Goal: Task Accomplishment & Management: Use online tool/utility

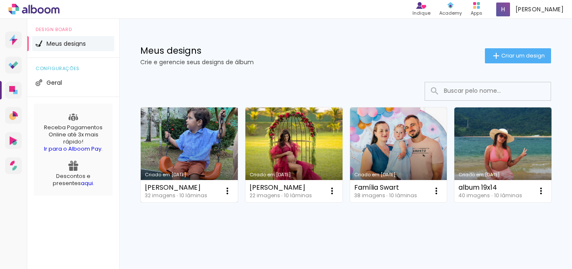
click at [207, 132] on link "Criado em [DATE]" at bounding box center [189, 154] width 97 height 95
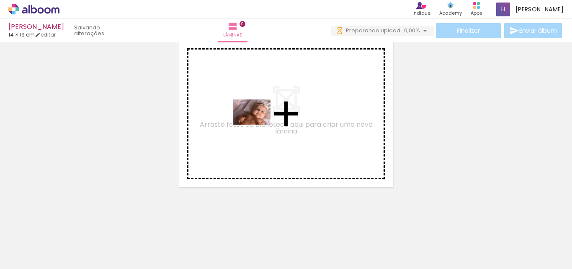
drag, startPoint x: 94, startPoint y: 236, endPoint x: 258, endPoint y: 124, distance: 198.2
click at [258, 124] on quentale-workspace at bounding box center [286, 134] width 572 height 269
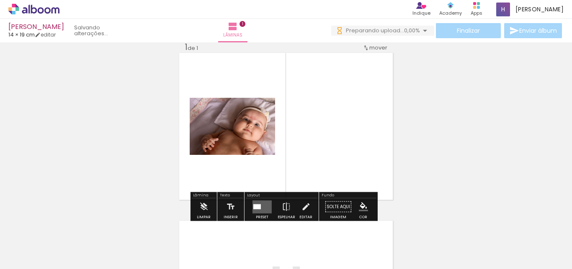
scroll to position [11, 0]
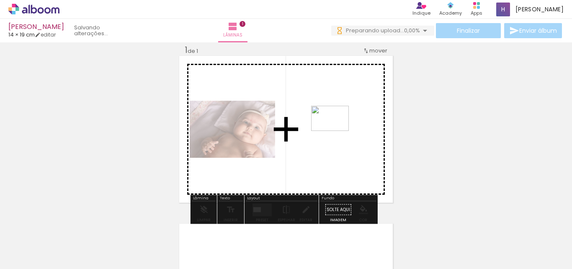
drag, startPoint x: 133, startPoint y: 241, endPoint x: 336, endPoint y: 131, distance: 231.7
click at [336, 131] on quentale-workspace at bounding box center [286, 134] width 572 height 269
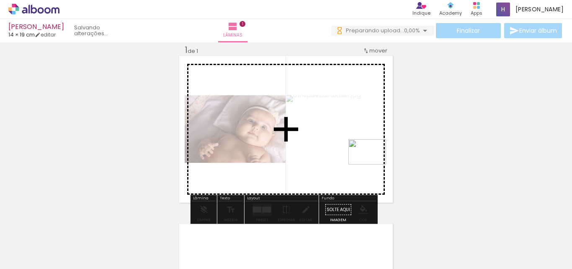
drag, startPoint x: 184, startPoint y: 245, endPoint x: 374, endPoint y: 164, distance: 206.5
click at [374, 164] on quentale-workspace at bounding box center [286, 134] width 572 height 269
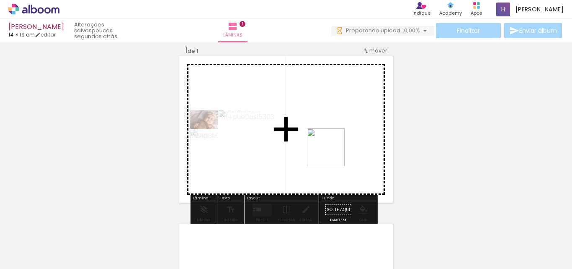
drag, startPoint x: 236, startPoint y: 243, endPoint x: 333, endPoint y: 152, distance: 133.1
click at [333, 152] on quentale-workspace at bounding box center [286, 134] width 572 height 269
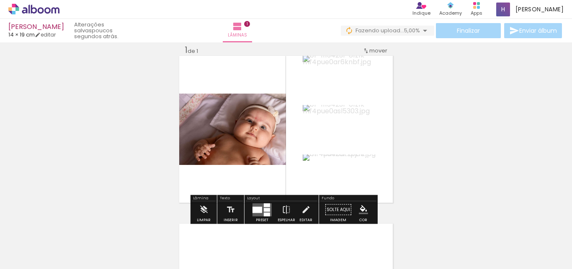
click at [260, 208] on div at bounding box center [258, 209] width 10 height 6
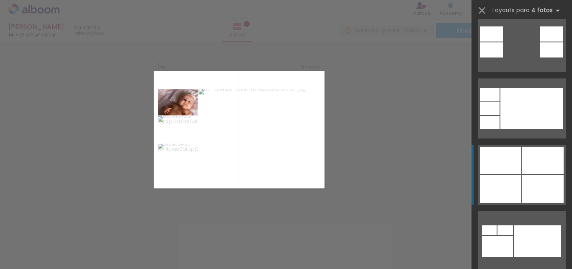
scroll to position [503, 0]
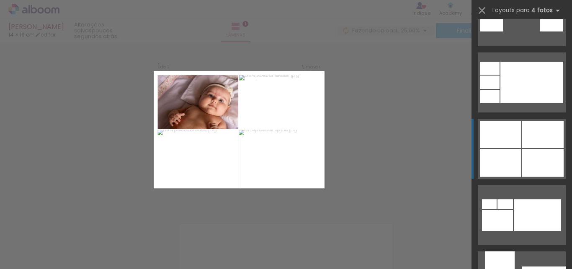
click at [523, 131] on div at bounding box center [543, 134] width 41 height 27
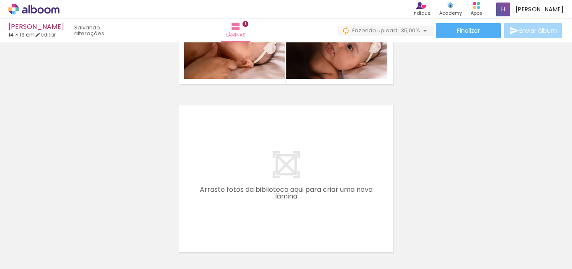
scroll to position [136, 0]
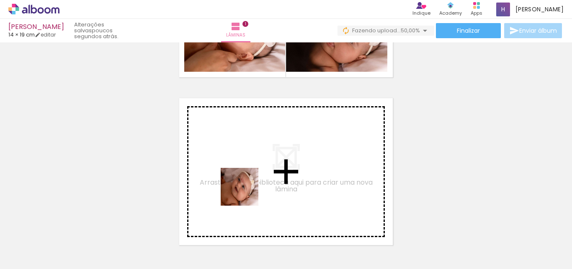
drag, startPoint x: 274, startPoint y: 247, endPoint x: 243, endPoint y: 188, distance: 66.5
click at [243, 188] on quentale-workspace at bounding box center [286, 134] width 572 height 269
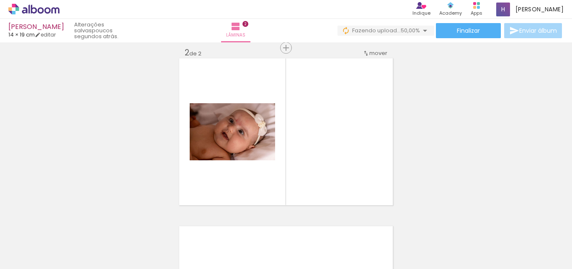
scroll to position [179, 0]
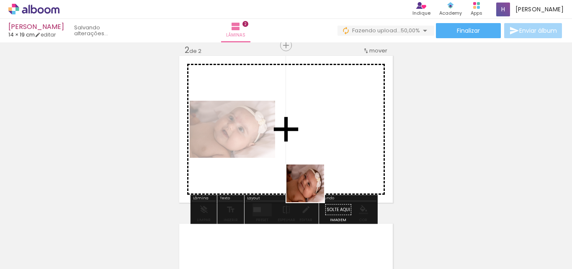
drag, startPoint x: 321, startPoint y: 243, endPoint x: 370, endPoint y: 241, distance: 49.9
click at [310, 157] on quentale-workspace at bounding box center [286, 134] width 572 height 269
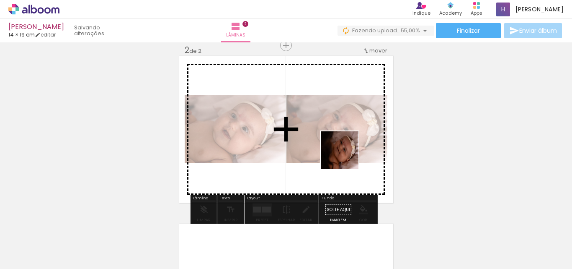
drag, startPoint x: 372, startPoint y: 246, endPoint x: 402, endPoint y: 232, distance: 33.4
click at [346, 155] on quentale-workspace at bounding box center [286, 134] width 572 height 269
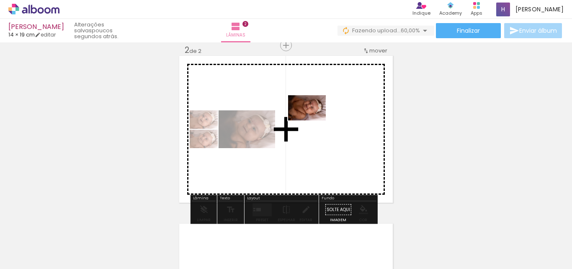
drag, startPoint x: 410, startPoint y: 246, endPoint x: 313, endPoint y: 120, distance: 158.4
click at [313, 120] on quentale-workspace at bounding box center [286, 134] width 572 height 269
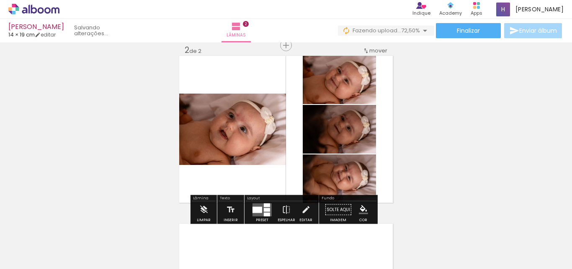
click at [259, 210] on div at bounding box center [258, 209] width 10 height 6
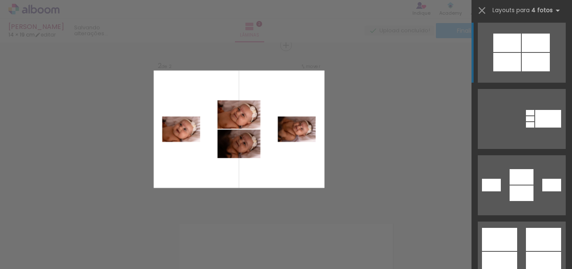
scroll to position [1257, 0]
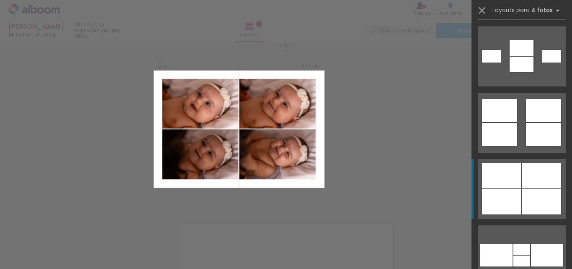
click at [522, 168] on div at bounding box center [541, 175] width 39 height 25
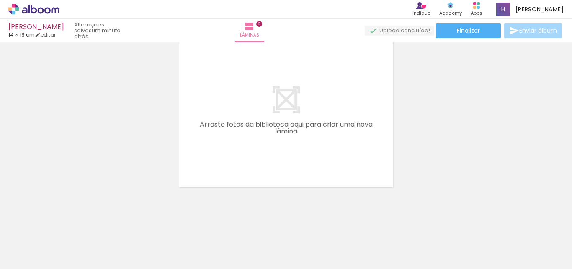
scroll to position [0, 235]
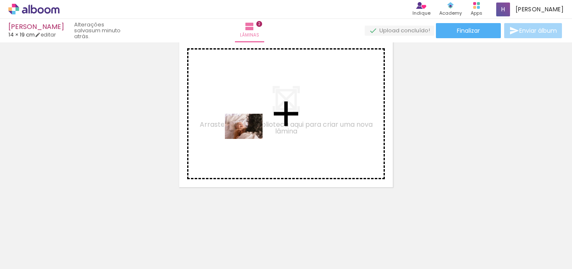
drag, startPoint x: 231, startPoint y: 243, endPoint x: 250, endPoint y: 139, distance: 106.4
click at [250, 139] on quentale-workspace at bounding box center [286, 134] width 572 height 269
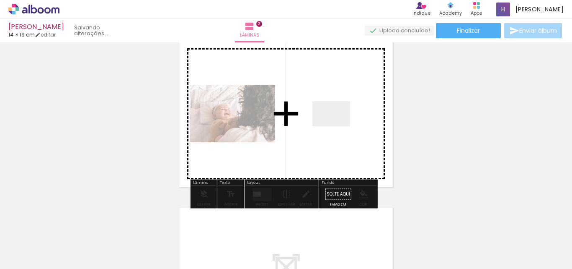
scroll to position [346, 0]
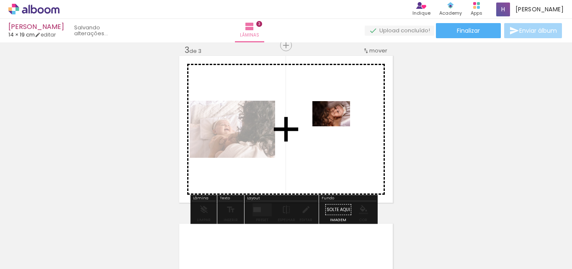
drag, startPoint x: 326, startPoint y: 154, endPoint x: 338, endPoint y: 126, distance: 30.6
click at [338, 126] on quentale-workspace at bounding box center [286, 134] width 572 height 269
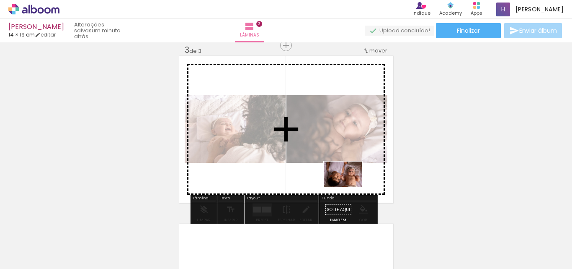
drag, startPoint x: 323, startPoint y: 256, endPoint x: 349, endPoint y: 184, distance: 76.6
click at [349, 184] on quentale-workspace at bounding box center [286, 134] width 572 height 269
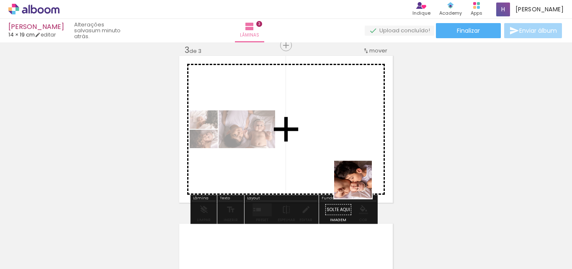
drag, startPoint x: 368, startPoint y: 253, endPoint x: 357, endPoint y: 161, distance: 92.1
click at [357, 161] on quentale-workspace at bounding box center [286, 134] width 572 height 269
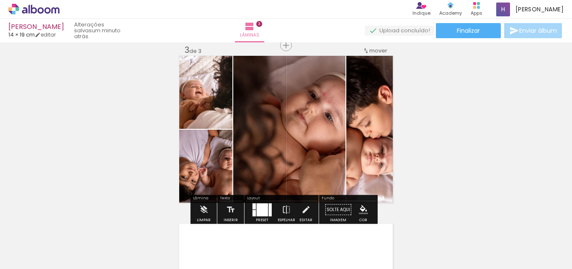
click at [260, 212] on div at bounding box center [262, 209] width 11 height 13
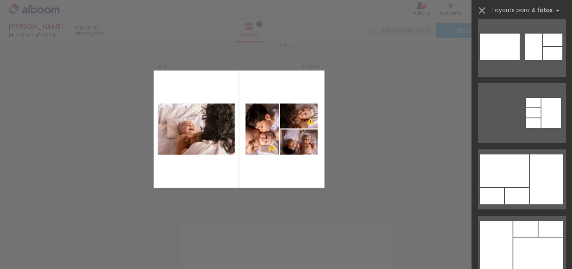
scroll to position [210, 0]
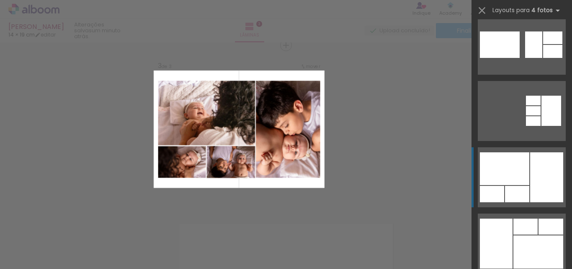
click at [518, 174] on div at bounding box center [504, 168] width 49 height 33
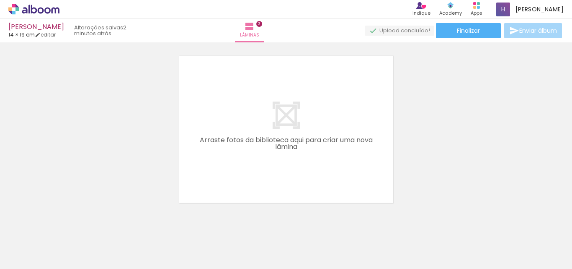
scroll to position [0, 484]
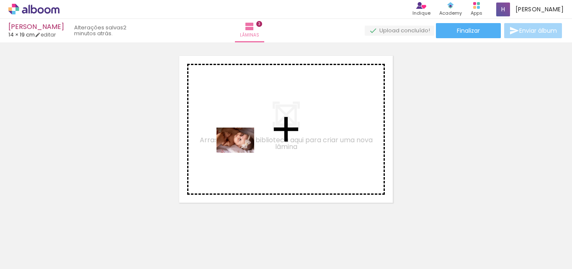
drag, startPoint x: 169, startPoint y: 246, endPoint x: 244, endPoint y: 152, distance: 120.1
click at [244, 152] on quentale-workspace at bounding box center [286, 134] width 572 height 269
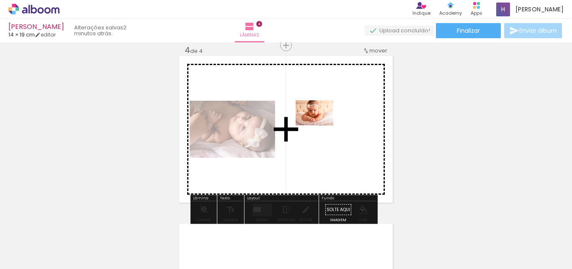
drag, startPoint x: 450, startPoint y: 251, endPoint x: 321, endPoint y: 125, distance: 180.5
click at [321, 125] on quentale-workspace at bounding box center [286, 134] width 572 height 269
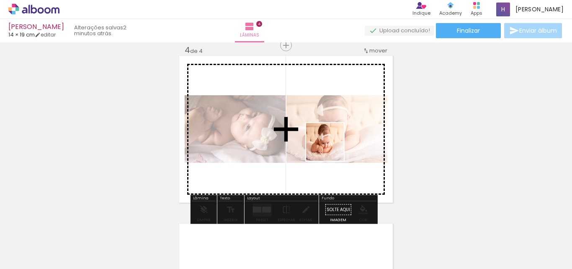
drag, startPoint x: 498, startPoint y: 254, endPoint x: 331, endPoint y: 148, distance: 197.4
click at [331, 148] on quentale-workspace at bounding box center [286, 134] width 572 height 269
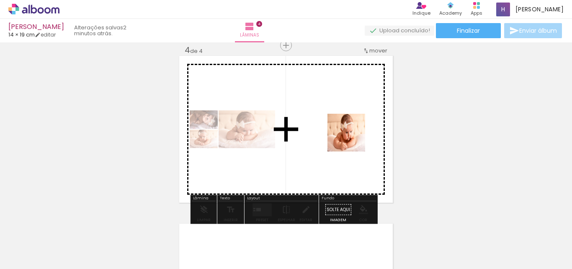
drag, startPoint x: 543, startPoint y: 243, endPoint x: 351, endPoint y: 137, distance: 219.6
click at [351, 137] on quentale-workspace at bounding box center [286, 134] width 572 height 269
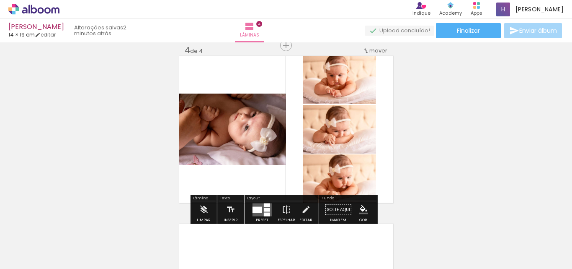
click at [264, 208] on div at bounding box center [267, 209] width 6 height 4
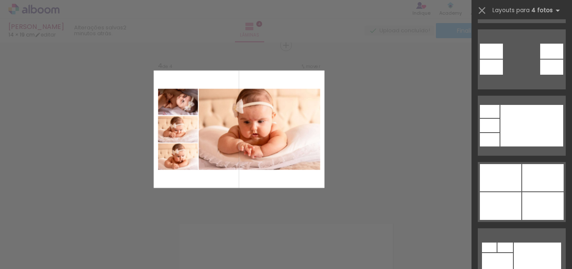
scroll to position [461, 0]
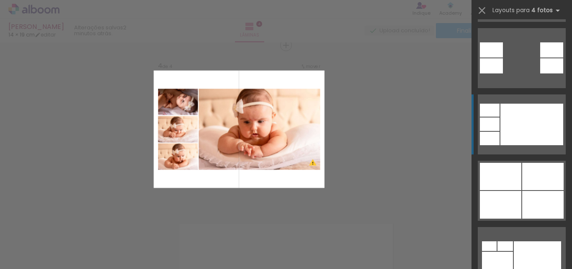
click at [521, 124] on div at bounding box center [532, 123] width 63 height 41
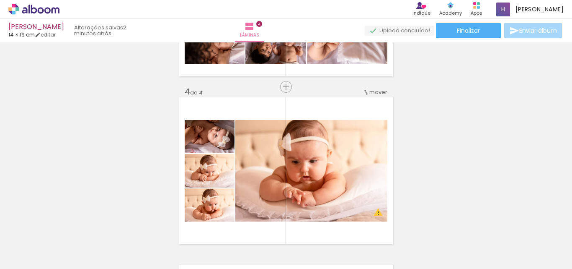
scroll to position [472, 0]
click at [24, 241] on input "Todas as fotos" at bounding box center [24, 243] width 32 height 7
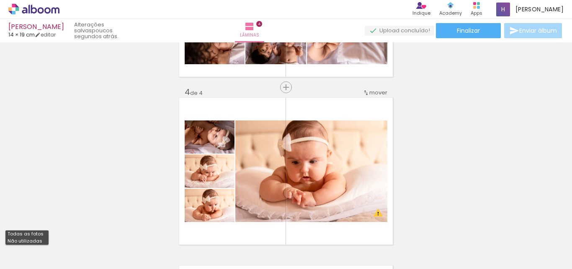
click at [0, 0] on slot "Não utilizadas" at bounding box center [0, 0] width 0 height 0
type input "Não utilizadas"
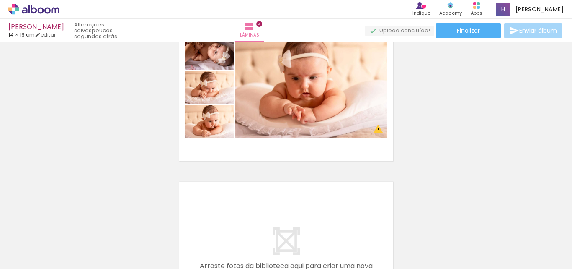
scroll to position [0, 0]
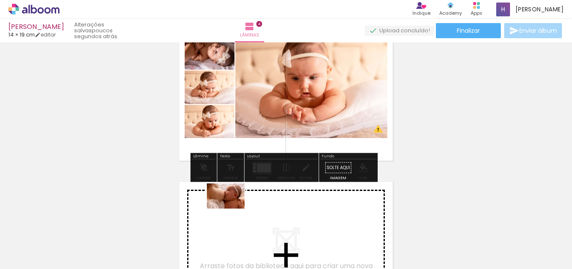
drag, startPoint x: 130, startPoint y: 250, endPoint x: 232, endPoint y: 208, distance: 110.3
click at [232, 208] on quentale-workspace at bounding box center [286, 134] width 572 height 269
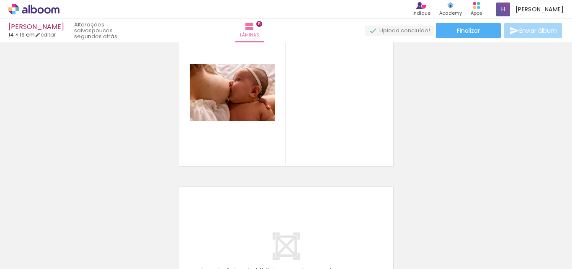
scroll to position [723, 0]
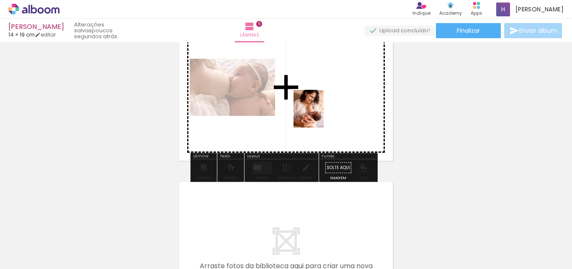
drag, startPoint x: 188, startPoint y: 249, endPoint x: 319, endPoint y: 115, distance: 187.3
click at [319, 115] on quentale-workspace at bounding box center [286, 134] width 572 height 269
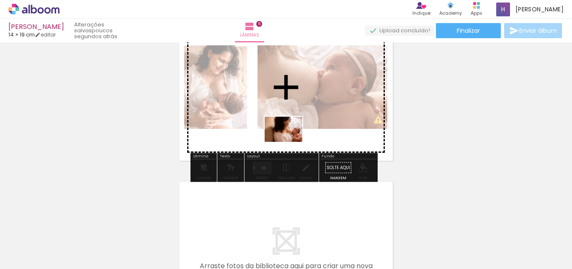
drag, startPoint x: 132, startPoint y: 243, endPoint x: 296, endPoint y: 133, distance: 197.9
click at [296, 133] on quentale-workspace at bounding box center [286, 134] width 572 height 269
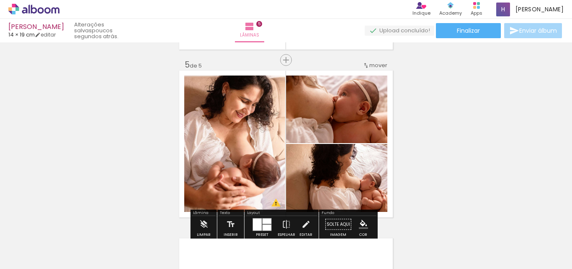
scroll to position [681, 0]
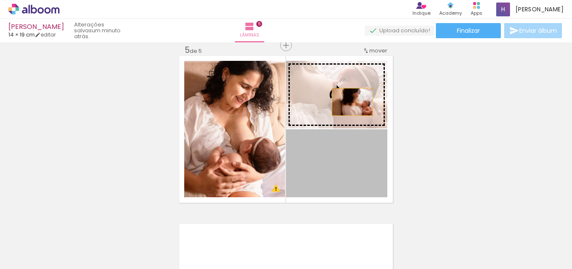
drag, startPoint x: 345, startPoint y: 183, endPoint x: 349, endPoint y: 102, distance: 81.0
click at [0, 0] on slot at bounding box center [0, 0] width 0 height 0
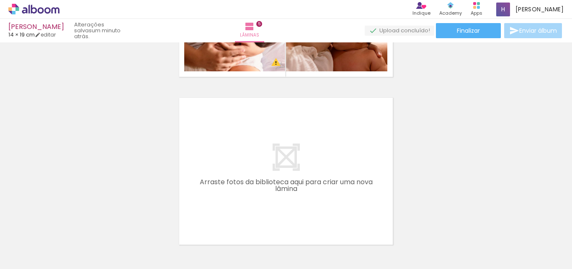
scroll to position [849, 0]
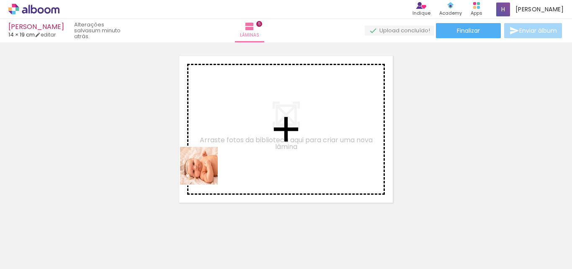
drag, startPoint x: 183, startPoint y: 241, endPoint x: 205, endPoint y: 146, distance: 98.2
click at [205, 146] on quentale-workspace at bounding box center [286, 134] width 572 height 269
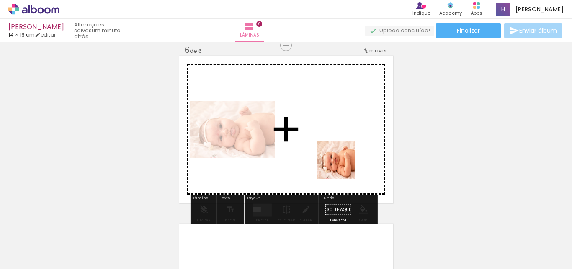
drag, startPoint x: 331, startPoint y: 253, endPoint x: 344, endPoint y: 153, distance: 101.5
click at [344, 153] on quentale-workspace at bounding box center [286, 134] width 572 height 269
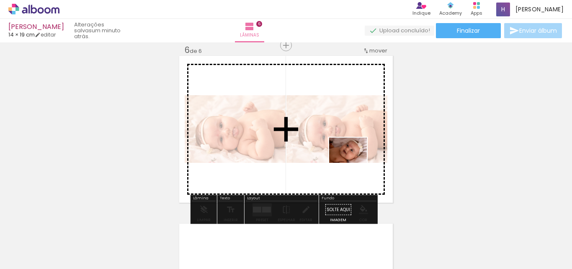
drag, startPoint x: 510, startPoint y: 243, endPoint x: 391, endPoint y: 183, distance: 132.9
click at [343, 159] on quentale-workspace at bounding box center [286, 134] width 572 height 269
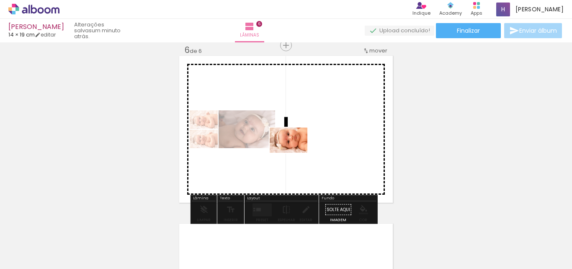
drag, startPoint x: 507, startPoint y: 248, endPoint x: 384, endPoint y: 178, distance: 141.9
click at [292, 151] on quentale-workspace at bounding box center [286, 134] width 572 height 269
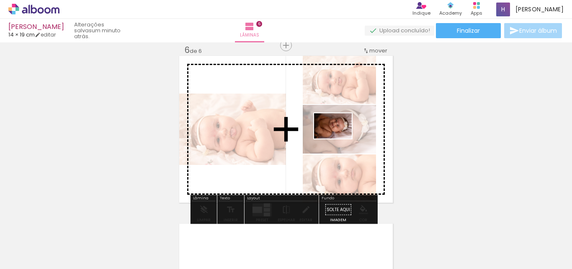
drag, startPoint x: 427, startPoint y: 254, endPoint x: 339, endPoint y: 138, distance: 145.4
click at [339, 138] on quentale-workspace at bounding box center [286, 134] width 572 height 269
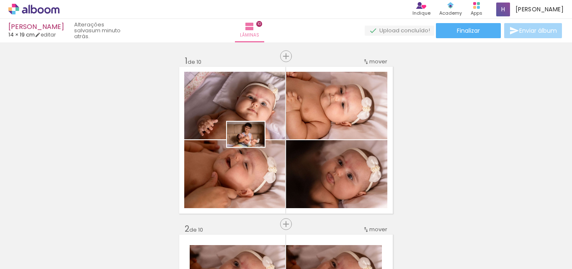
scroll to position [1519, 0]
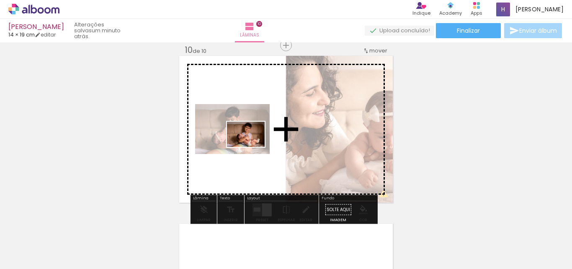
click at [252, 147] on quentale-workspace at bounding box center [286, 134] width 572 height 269
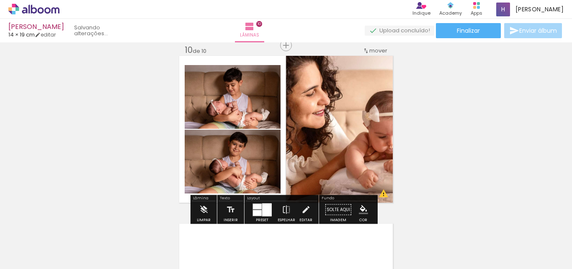
scroll to position [0, 0]
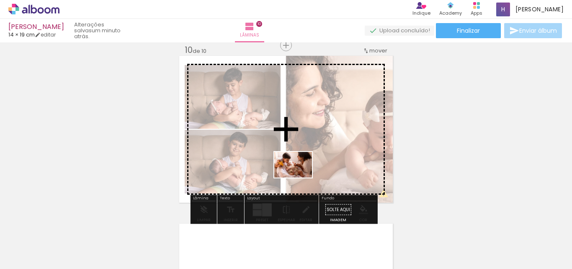
drag, startPoint x: 140, startPoint y: 247, endPoint x: 303, endPoint y: 176, distance: 178.1
click at [303, 176] on quentale-workspace at bounding box center [286, 134] width 572 height 269
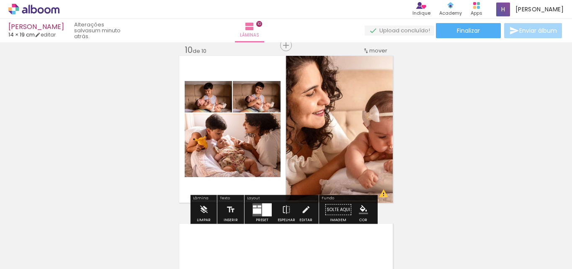
click at [255, 207] on quentale-layouter at bounding box center [262, 209] width 19 height 13
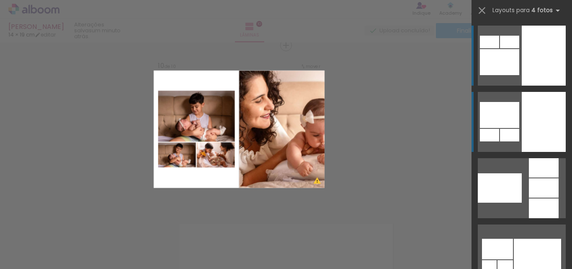
click at [543, 134] on div at bounding box center [544, 122] width 44 height 60
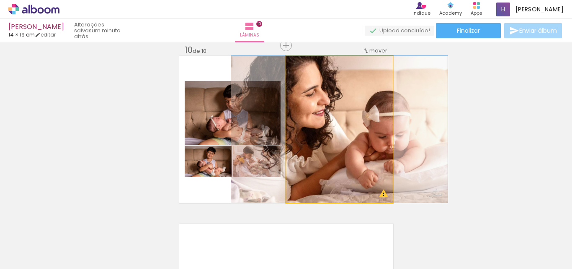
click at [329, 137] on quentale-photo at bounding box center [339, 129] width 107 height 147
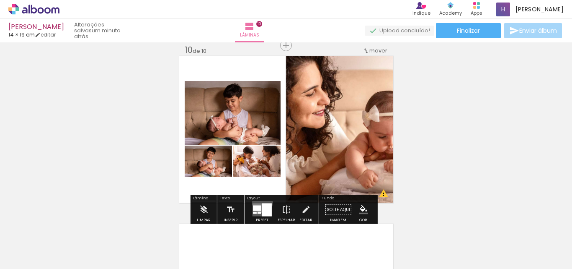
click at [261, 202] on div at bounding box center [262, 209] width 23 height 17
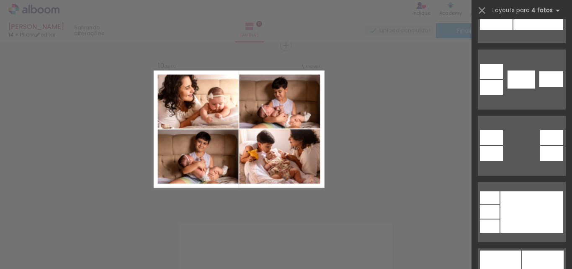
scroll to position [611, 0]
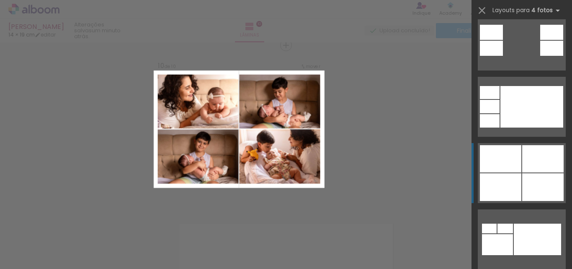
click at [534, 166] on div at bounding box center [543, 158] width 41 height 27
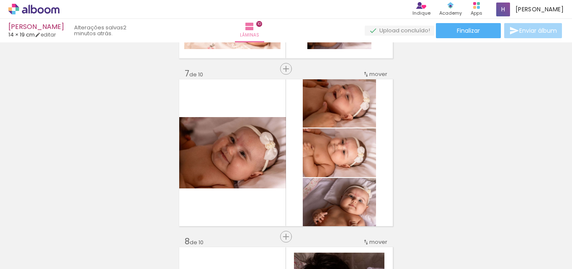
scroll to position [1017, 0]
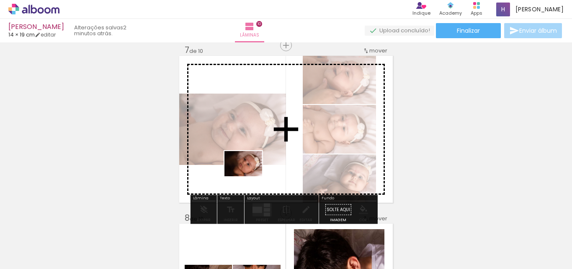
drag, startPoint x: 136, startPoint y: 242, endPoint x: 250, endPoint y: 176, distance: 131.4
click at [250, 176] on quentale-workspace at bounding box center [286, 134] width 572 height 269
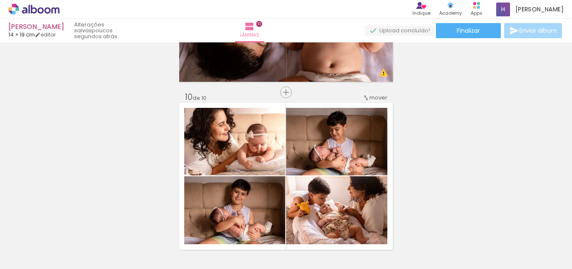
scroll to position [1493, 0]
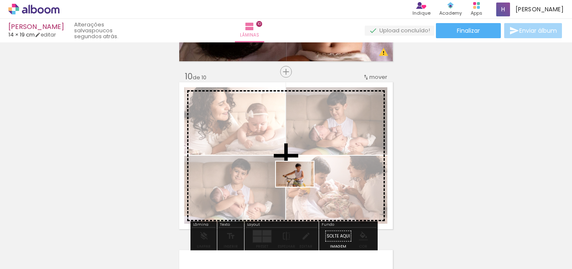
drag, startPoint x: 75, startPoint y: 241, endPoint x: 301, endPoint y: 186, distance: 233.2
click at [301, 186] on quentale-workspace at bounding box center [286, 134] width 572 height 269
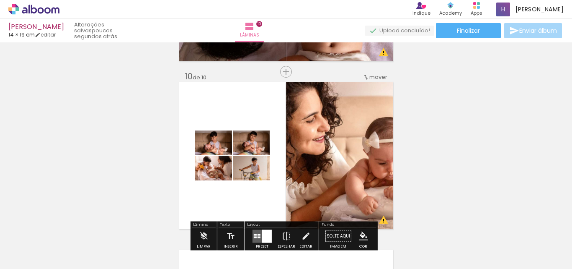
scroll to position [1535, 0]
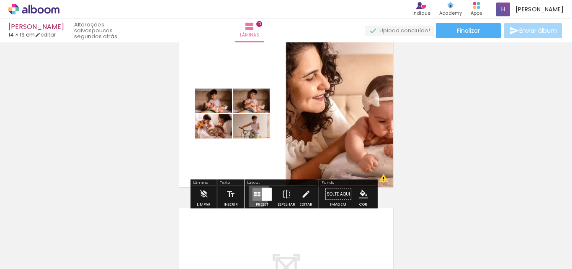
click at [254, 193] on div at bounding box center [255, 192] width 3 height 2
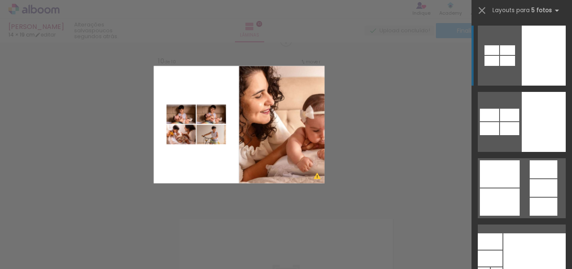
scroll to position [1519, 0]
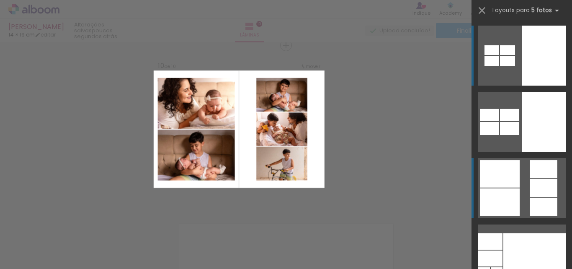
click at [541, 199] on div at bounding box center [544, 206] width 28 height 18
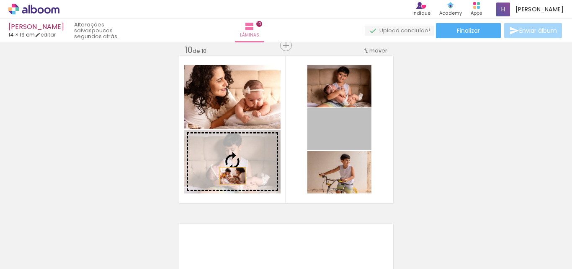
drag, startPoint x: 342, startPoint y: 144, endPoint x: 229, endPoint y: 176, distance: 118.2
click at [0, 0] on slot at bounding box center [0, 0] width 0 height 0
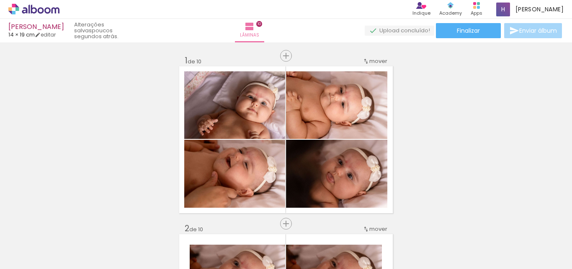
scroll to position [0, 0]
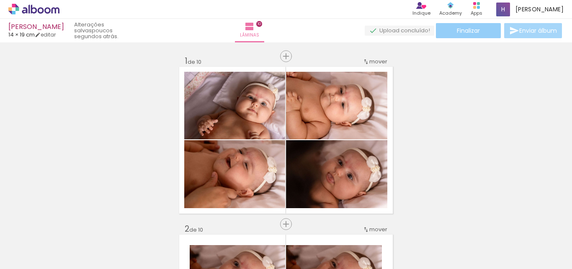
click at [471, 31] on span "Finalizar" at bounding box center [468, 31] width 23 height 6
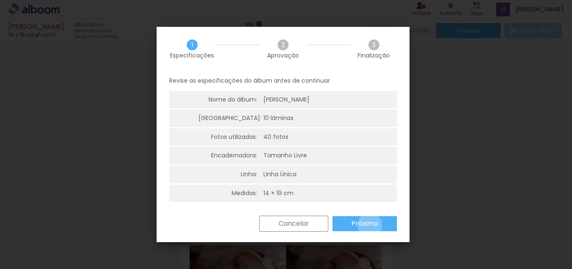
click at [0, 0] on slot "Próximo" at bounding box center [0, 0] width 0 height 0
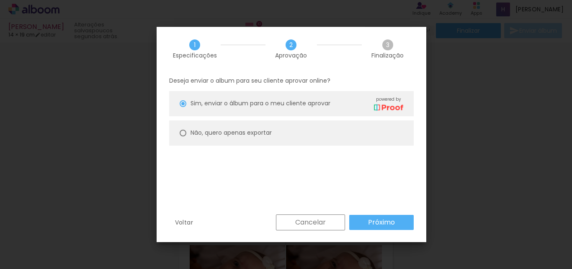
click at [0, 0] on slot "Não, quero apenas exportar" at bounding box center [0, 0] width 0 height 0
type paper-radio-button "on"
click at [387, 230] on div "Voltar Cancelar Próximo" at bounding box center [292, 228] width 270 height 28
click at [0, 0] on slot "Próximo" at bounding box center [0, 0] width 0 height 0
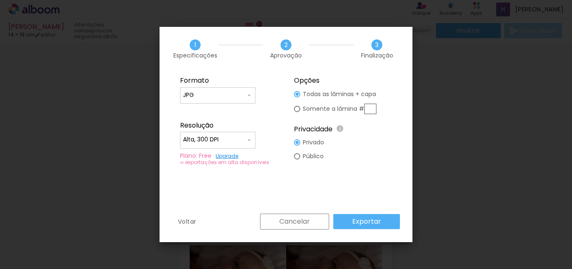
click at [236, 138] on input "Alta, 300 DPI" at bounding box center [214, 139] width 63 height 8
click at [215, 152] on paper-item "Baixa" at bounding box center [217, 155] width 75 height 17
type input "Baixa"
click at [0, 0] on slot "Exportar" at bounding box center [0, 0] width 0 height 0
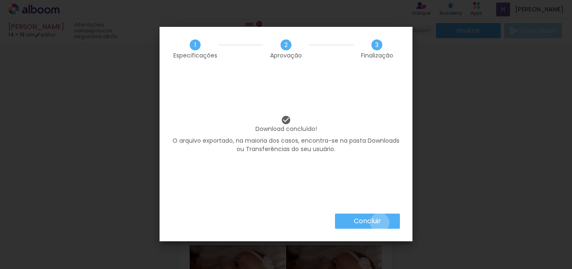
click at [0, 0] on slot "Concluir" at bounding box center [0, 0] width 0 height 0
